Goal: Task Accomplishment & Management: Manage account settings

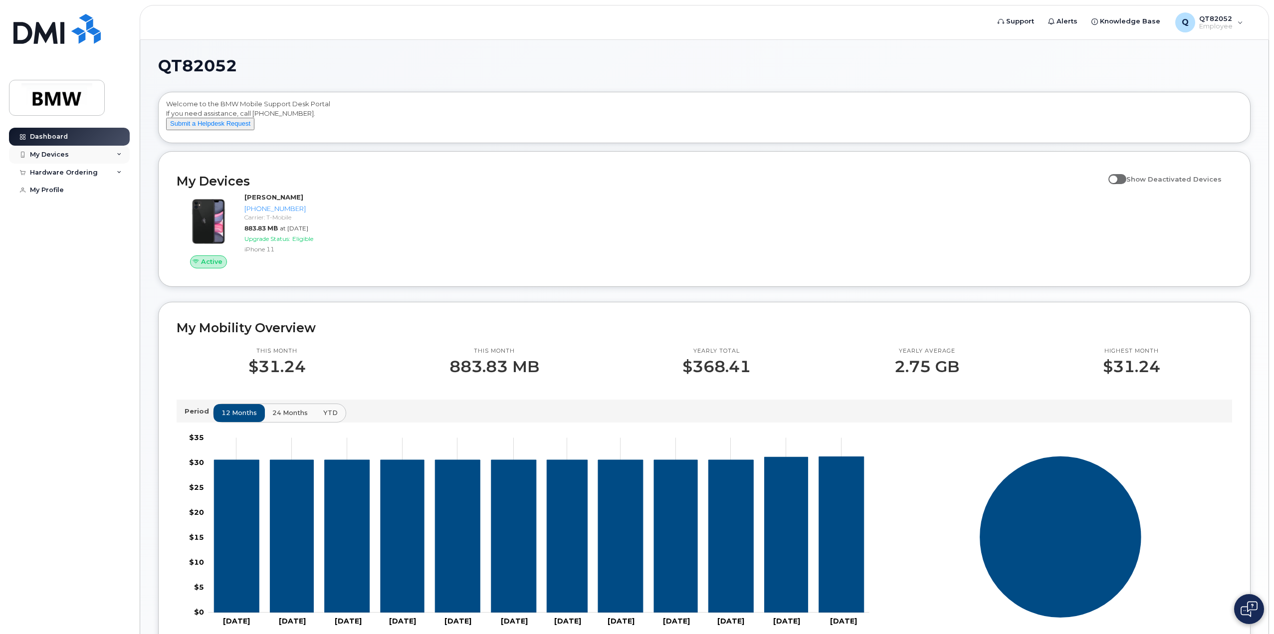
click at [83, 153] on div "My Devices" at bounding box center [69, 155] width 121 height 18
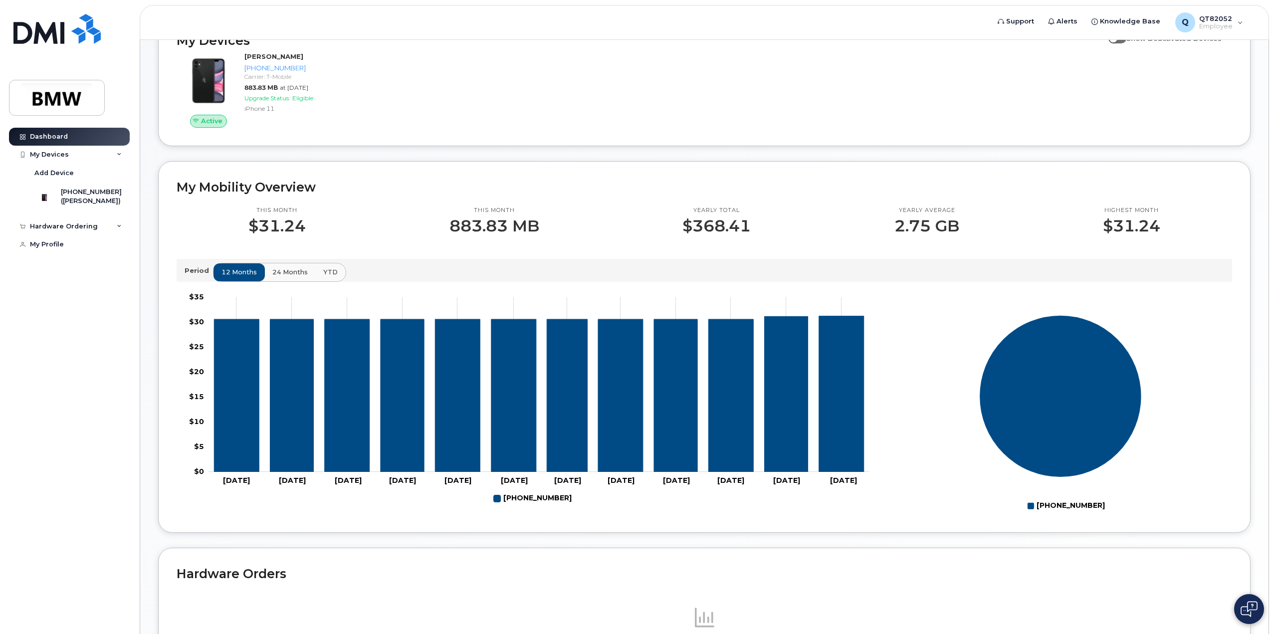
scroll to position [266, 0]
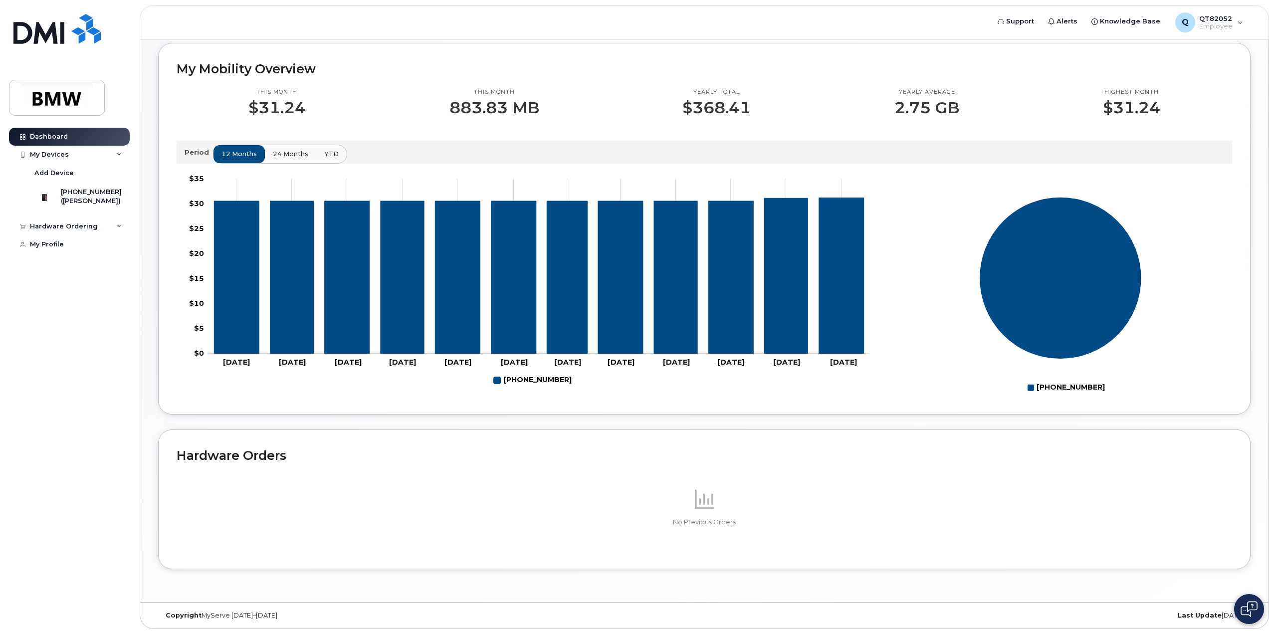
click at [286, 151] on span "24 months" at bounding box center [290, 153] width 35 height 9
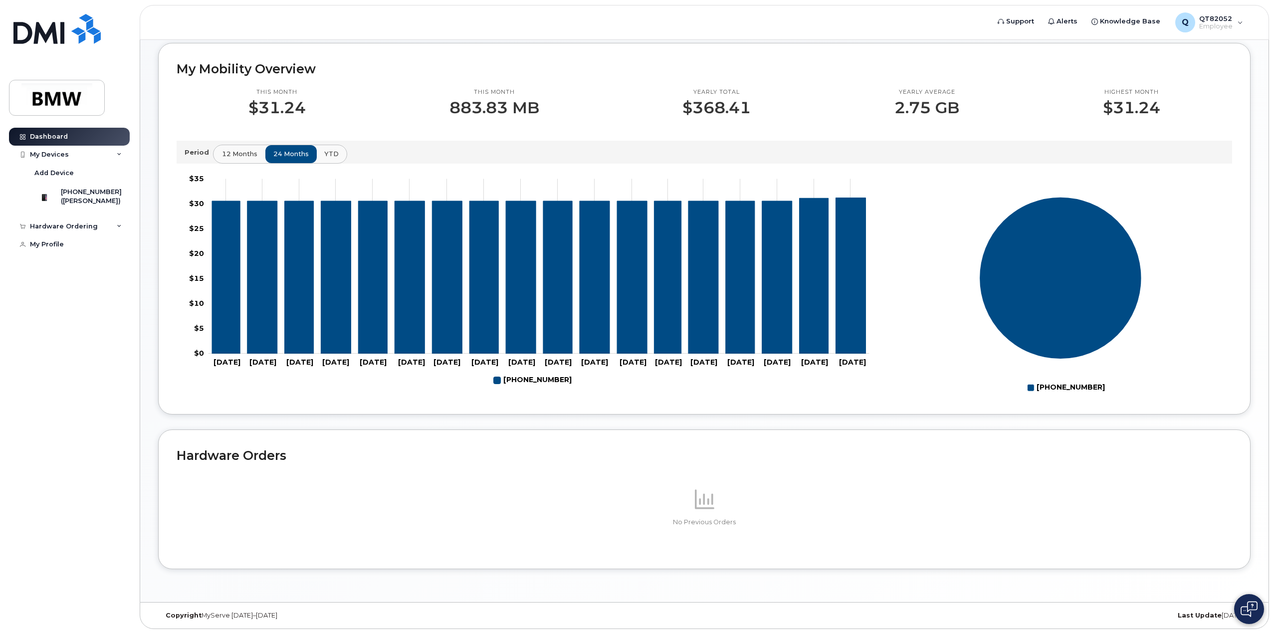
click at [252, 156] on span "12 months" at bounding box center [239, 153] width 35 height 9
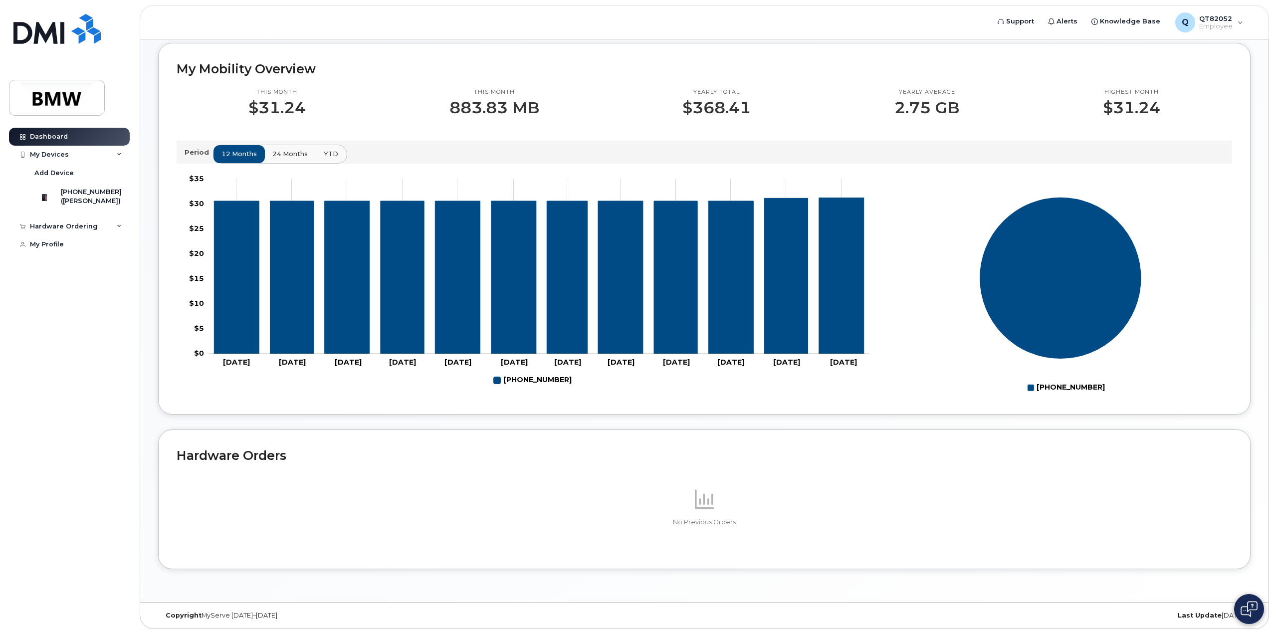
click at [336, 153] on button "YTD" at bounding box center [330, 154] width 31 height 18
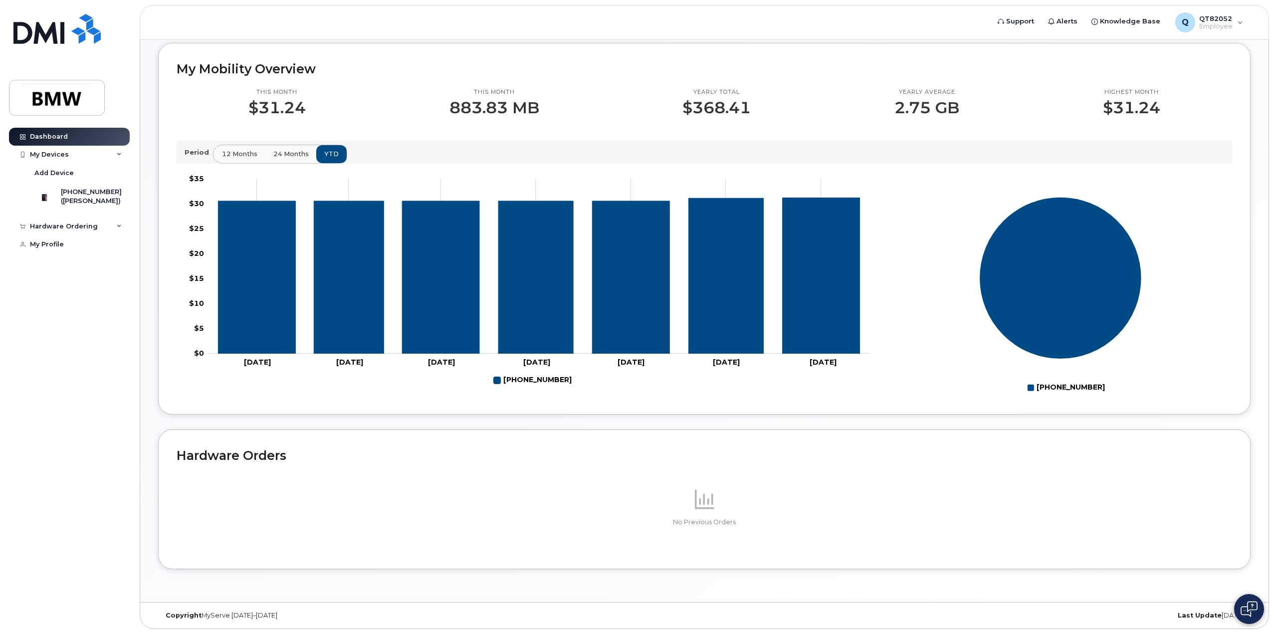
click at [227, 157] on span "12 months" at bounding box center [239, 153] width 35 height 9
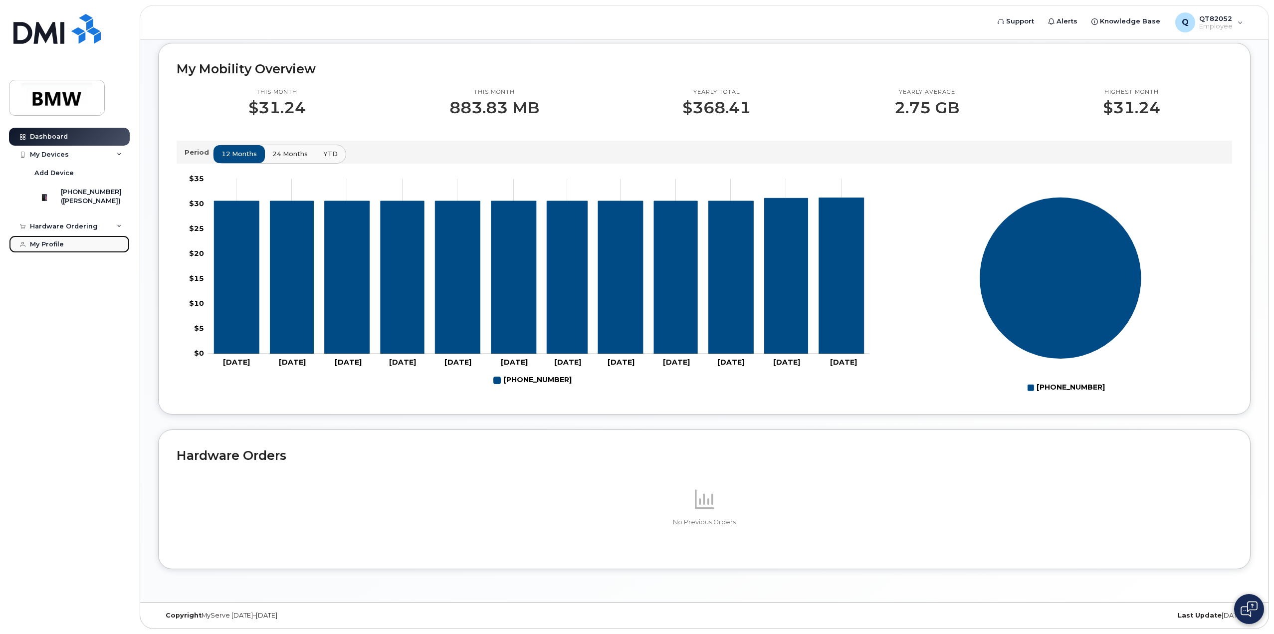
click at [51, 248] on div "My Profile" at bounding box center [47, 244] width 34 height 8
